Goal: Navigation & Orientation: Find specific page/section

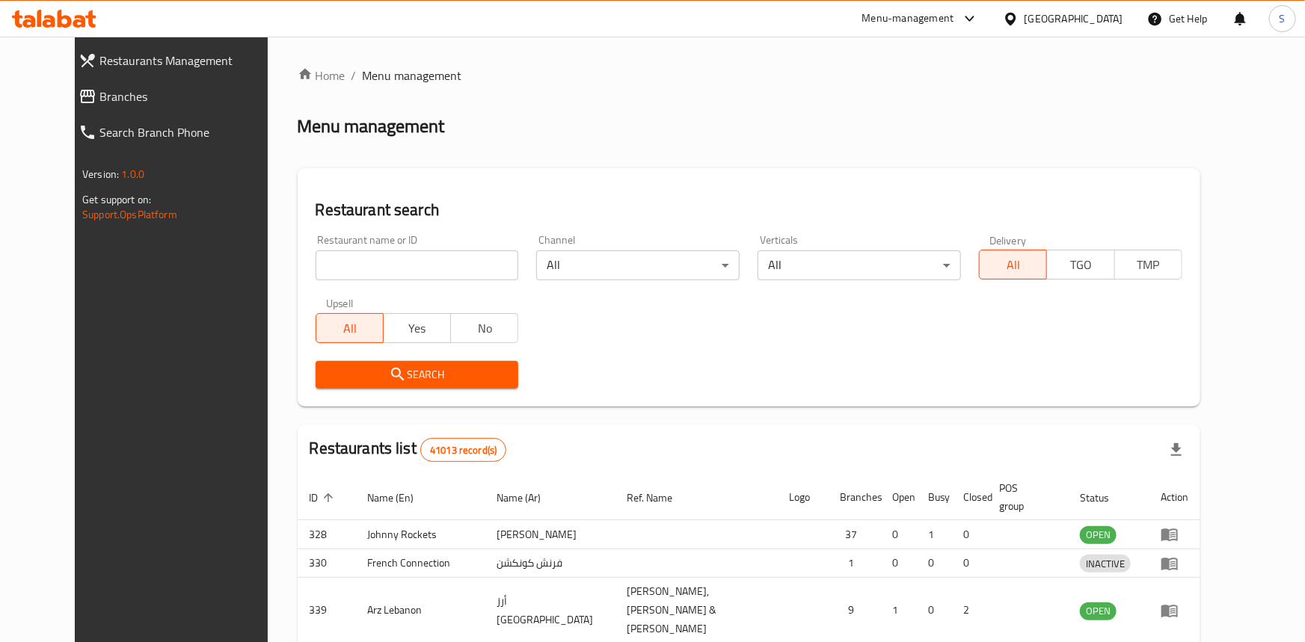
click at [932, 7] on div at bounding box center [652, 321] width 1305 height 642
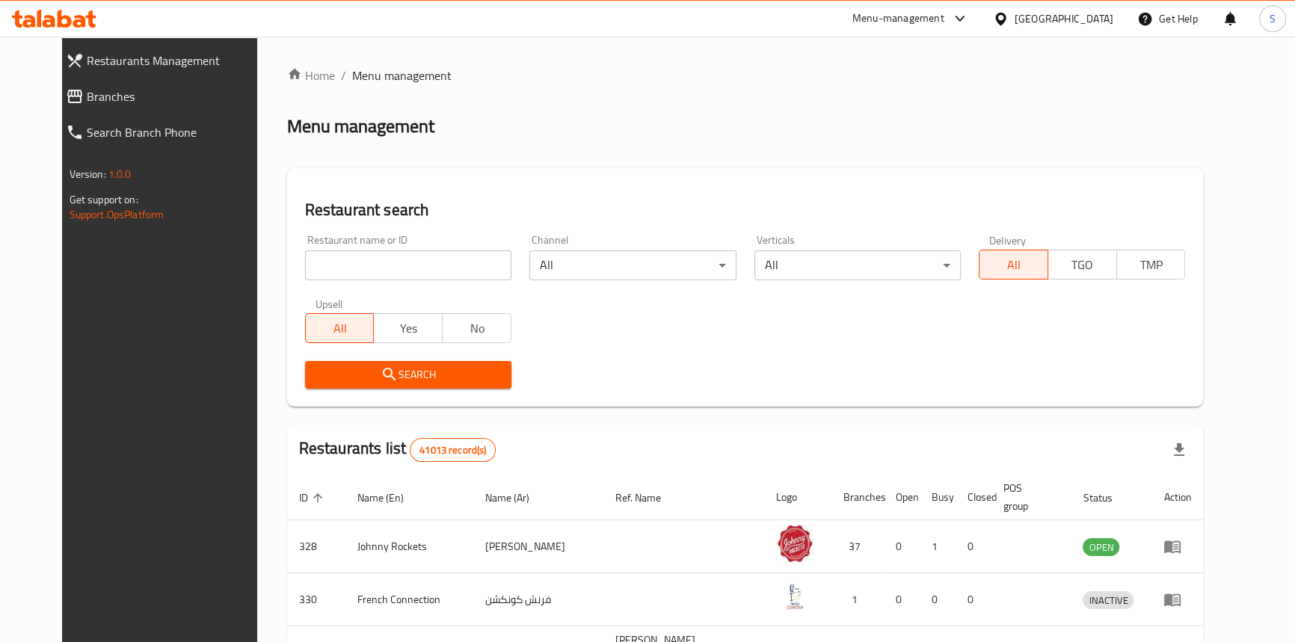
click at [913, 22] on div "Menu-management" at bounding box center [899, 19] width 92 height 18
click at [857, 73] on div "All Plugins" at bounding box center [858, 66] width 224 height 34
click at [939, 16] on div "Menu-management" at bounding box center [899, 19] width 92 height 18
click at [853, 152] on div "Vendor Portal Radmin" at bounding box center [808, 165] width 123 height 34
